Goal: Obtain resource: Download file/media

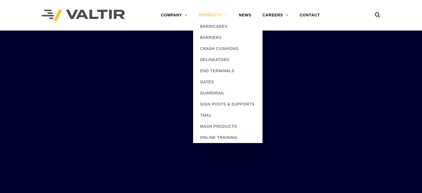
click at [210, 19] on link "PRODUCTS" at bounding box center [213, 15] width 40 height 11
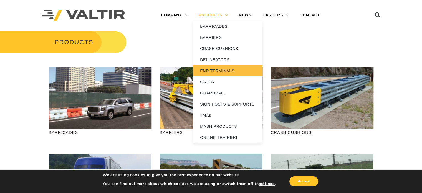
click at [216, 67] on link "END TERMINALS" at bounding box center [227, 70] width 69 height 11
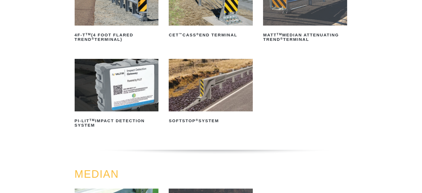
scroll to position [139, 0]
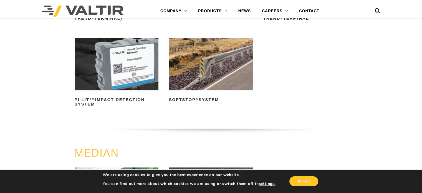
click at [200, 84] on img at bounding box center [211, 64] width 84 height 52
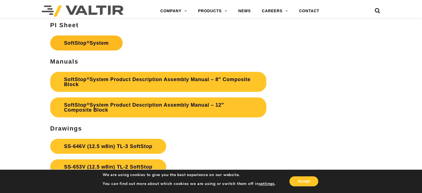
scroll to position [1665, 0]
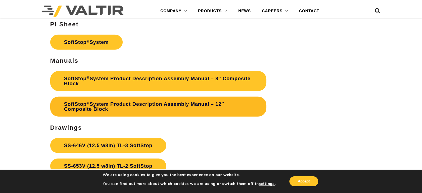
click at [98, 110] on link "SoftStop ® System Product Description Assembly Manual – 12″ Composite Block" at bounding box center [158, 107] width 216 height 20
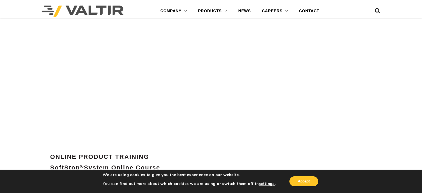
scroll to position [1842, 0]
